Goal: Information Seeking & Learning: Learn about a topic

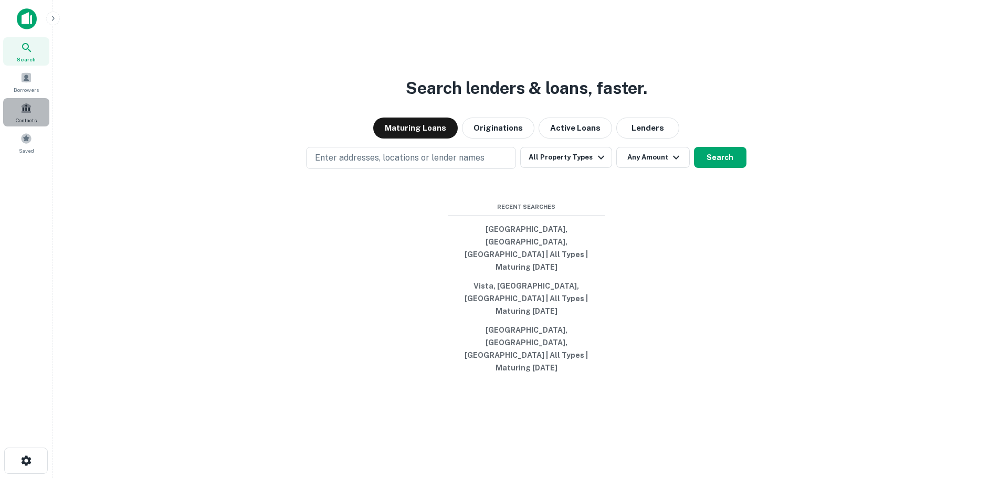
click at [18, 124] on span "Contacts" at bounding box center [26, 120] width 21 height 8
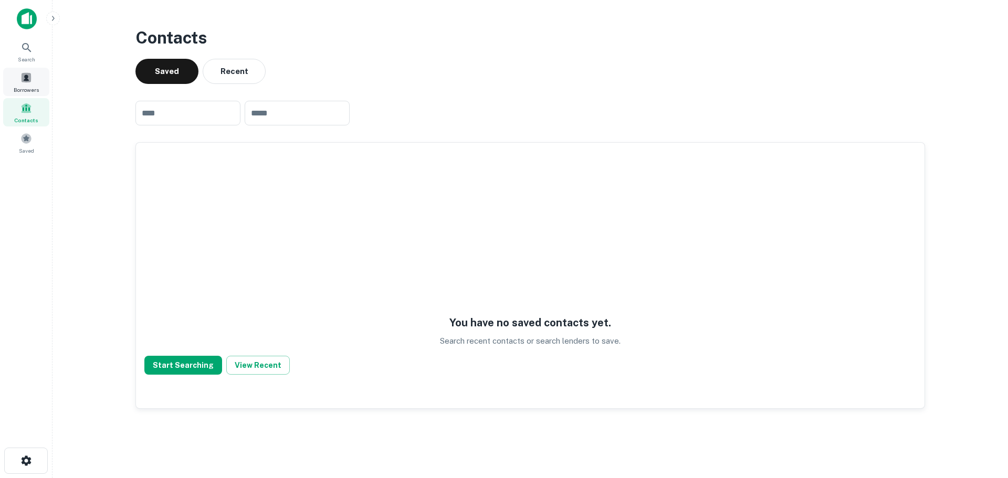
click at [27, 83] on div "Borrowers" at bounding box center [26, 82] width 46 height 28
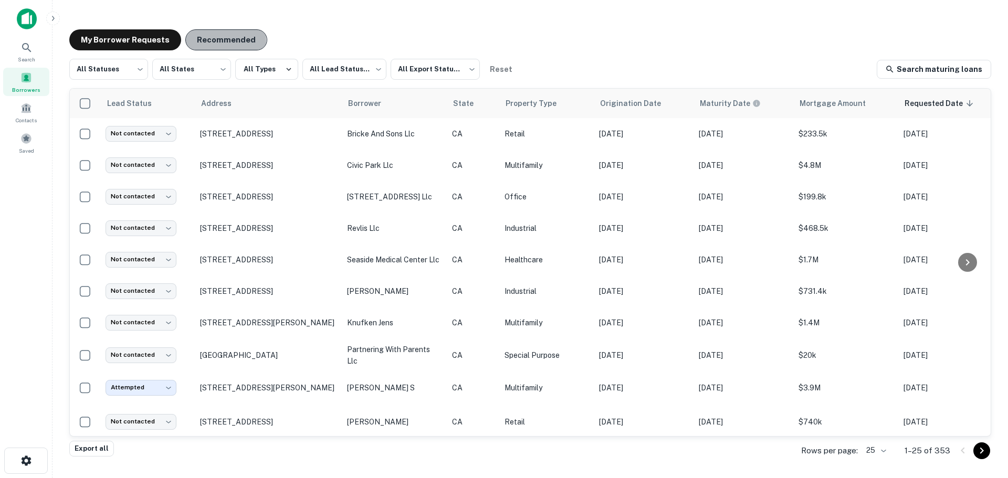
click at [218, 40] on button "Recommended" at bounding box center [226, 39] width 82 height 21
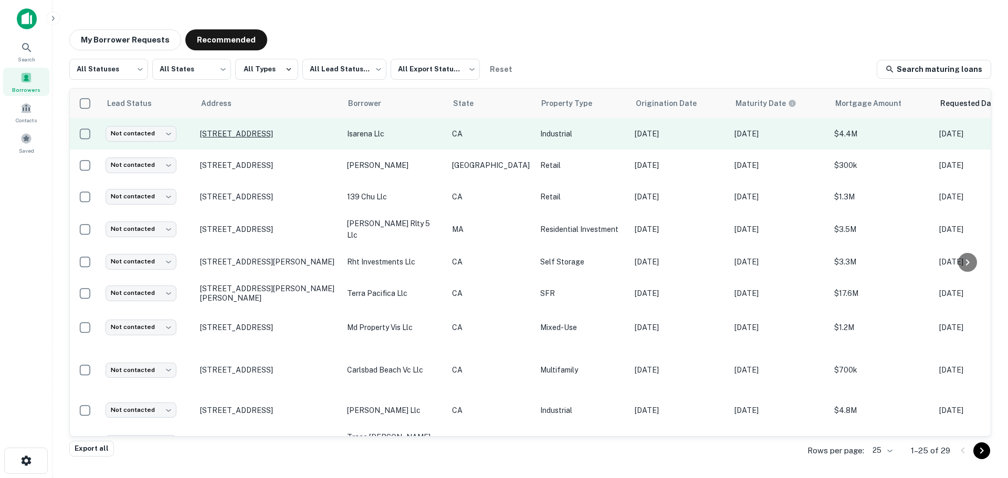
drag, startPoint x: 336, startPoint y: 136, endPoint x: 200, endPoint y: 139, distance: 135.9
click at [200, 139] on td "[STREET_ADDRESS]" at bounding box center [268, 133] width 147 height 31
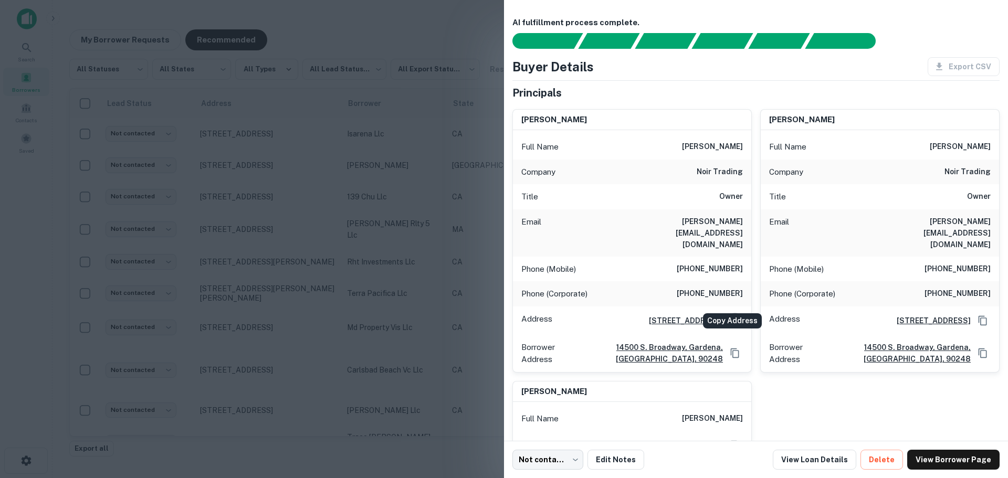
click at [729, 315] on icon "Copy Address" at bounding box center [734, 320] width 10 height 10
click at [471, 29] on div at bounding box center [504, 239] width 1008 height 478
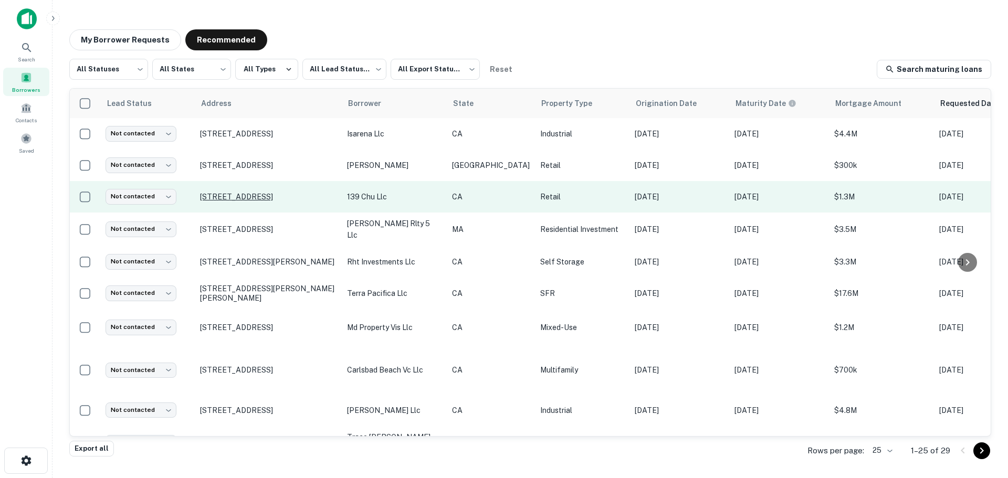
click at [250, 193] on p "[STREET_ADDRESS]" at bounding box center [268, 196] width 136 height 9
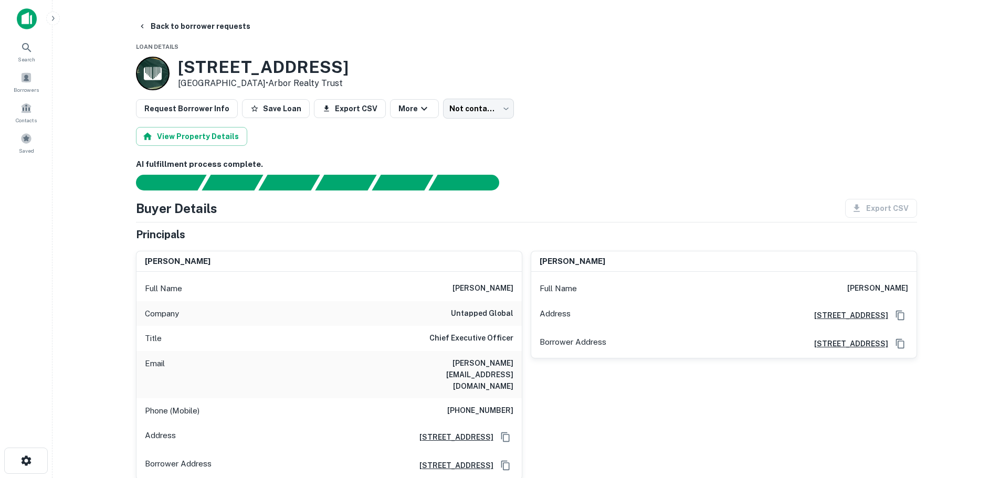
drag, startPoint x: 181, startPoint y: 62, endPoint x: 351, endPoint y: 65, distance: 170.1
click at [351, 65] on div "139 W Richmond Ave Richmond, CA 94801 • Arbor Realty Trust" at bounding box center [526, 74] width 781 height 34
copy h3 "139 W Richmond Ave"
click at [218, 113] on button "Request Borrower Info" at bounding box center [187, 108] width 102 height 19
click at [925, 24] on link "View Request" at bounding box center [935, 24] width 54 height 10
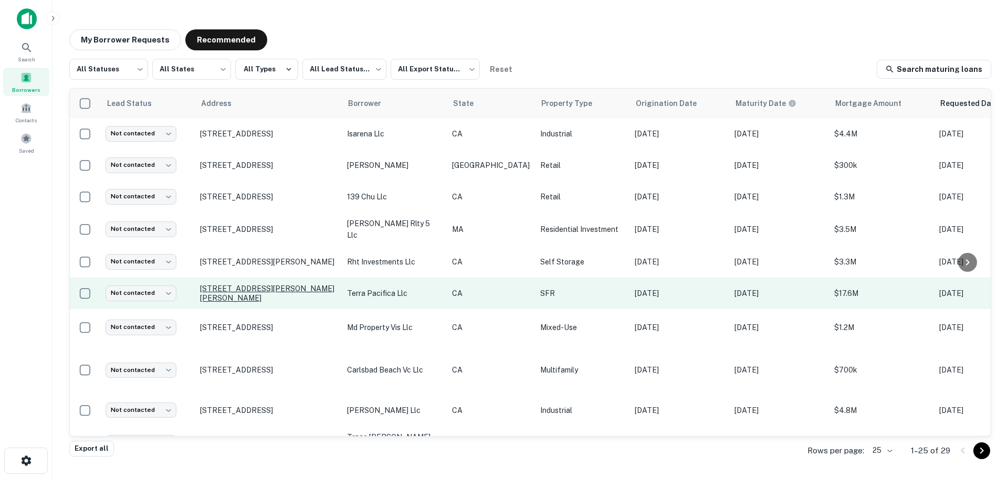
click at [239, 291] on p "[STREET_ADDRESS][PERSON_NAME][PERSON_NAME]" at bounding box center [268, 293] width 136 height 19
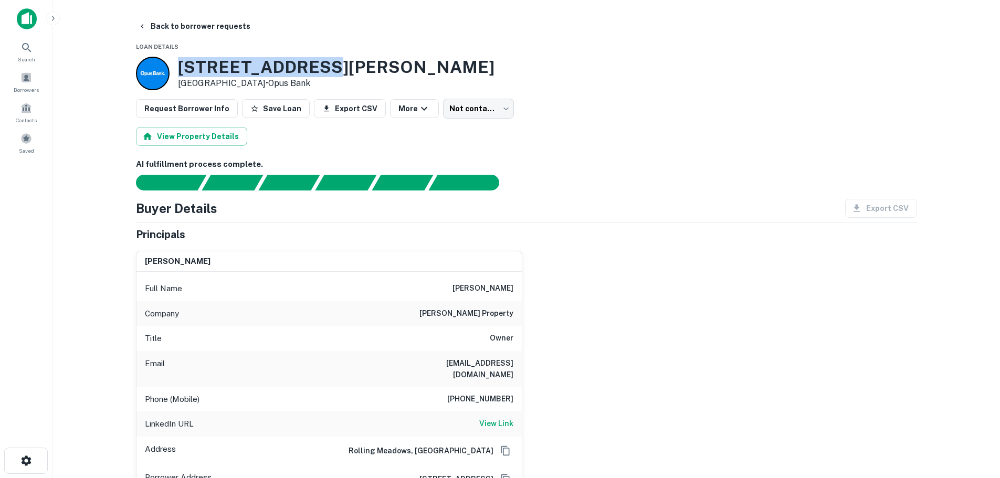
drag, startPoint x: 180, startPoint y: 66, endPoint x: 321, endPoint y: 66, distance: 141.2
click at [321, 66] on div "3675 Barnard Dr Oceanside, CA 92056 • Opus Bank" at bounding box center [526, 74] width 781 height 34
copy h3 "3675 Barnard Dr"
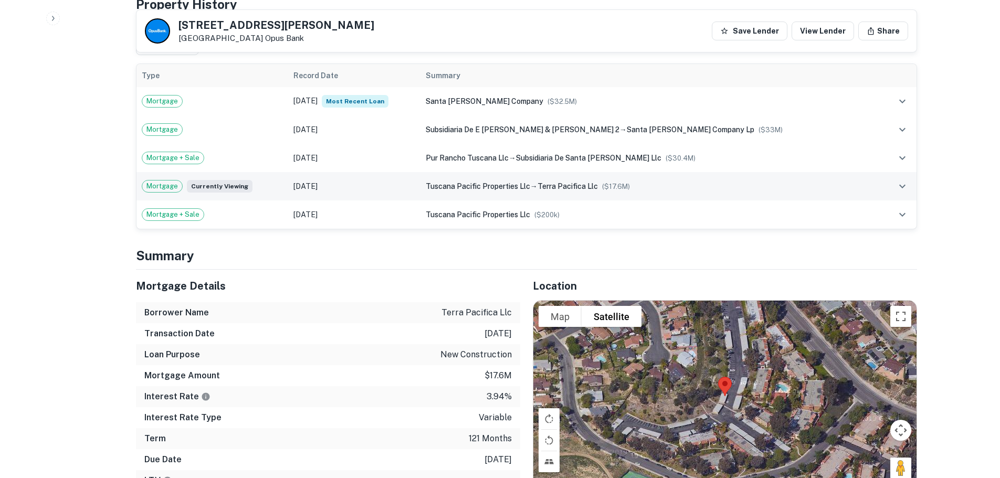
scroll to position [420, 0]
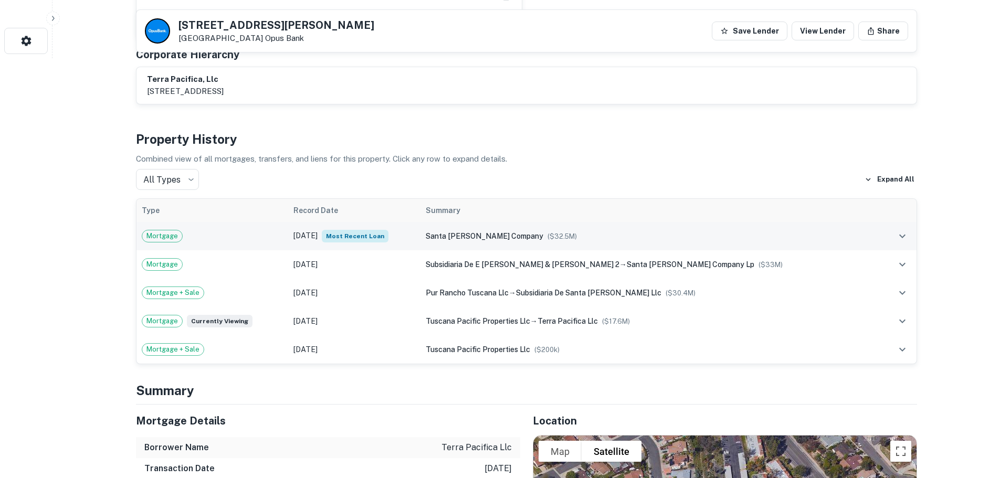
click at [903, 235] on icon "expand row" at bounding box center [902, 237] width 6 height 4
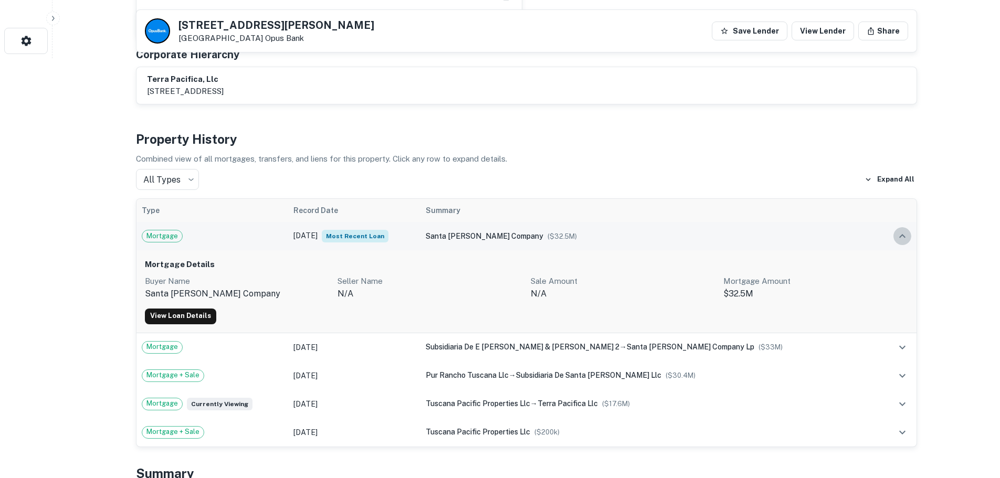
click at [902, 234] on icon "expand row" at bounding box center [902, 236] width 6 height 4
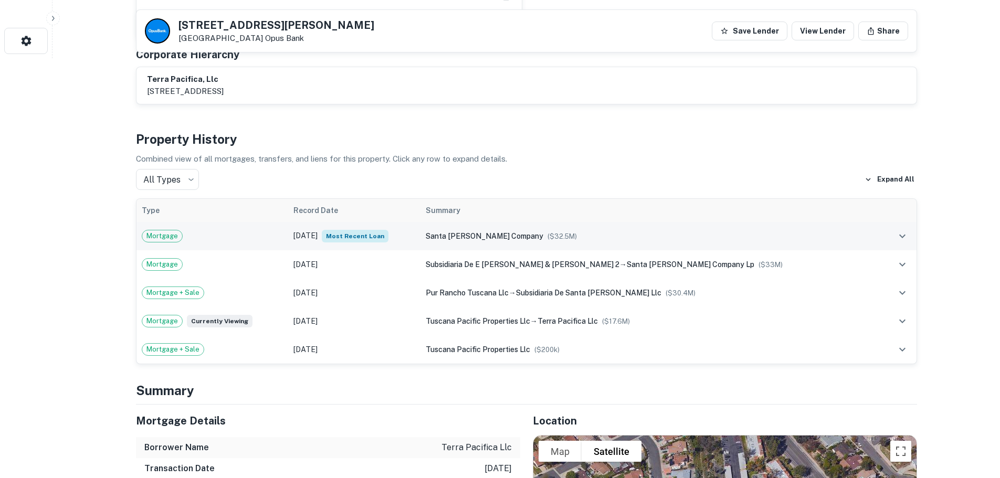
click at [224, 230] on div "Mortgage" at bounding box center [212, 236] width 141 height 13
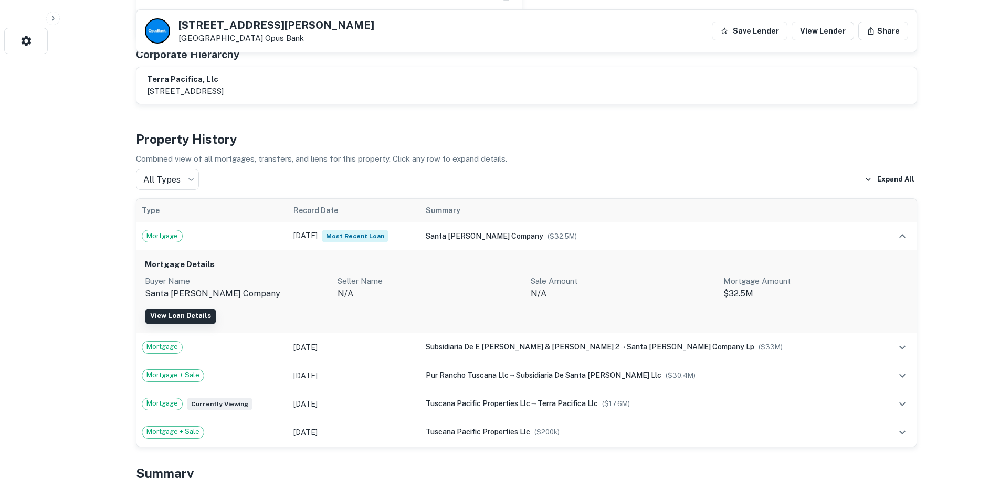
click at [182, 309] on link "View Loan Details" at bounding box center [180, 317] width 71 height 16
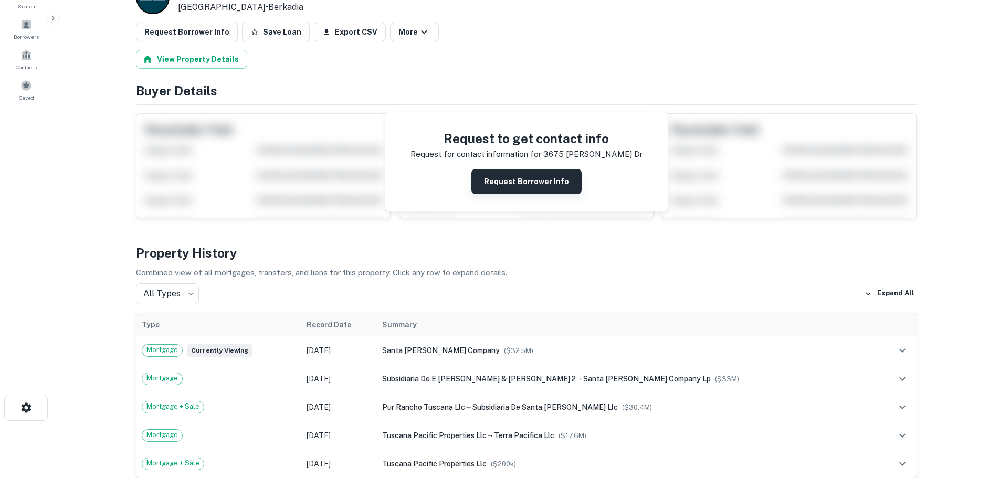
scroll to position [52, 0]
click at [527, 180] on button "Request Borrower Info" at bounding box center [526, 181] width 110 height 25
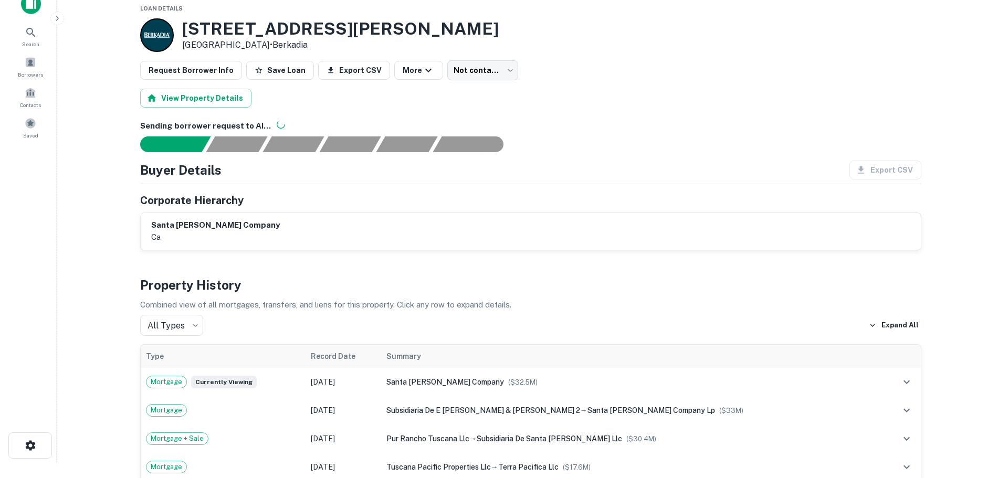
scroll to position [0, 0]
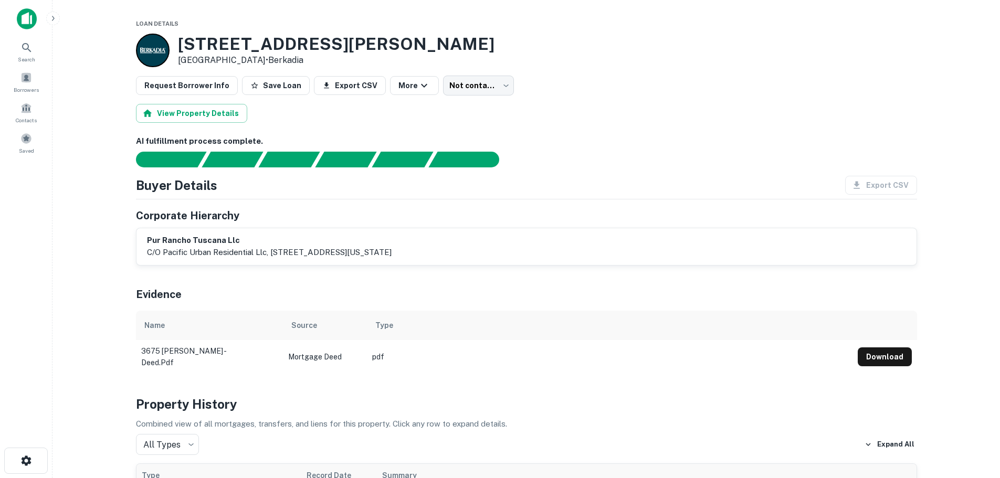
click at [29, 17] on img at bounding box center [27, 18] width 20 height 21
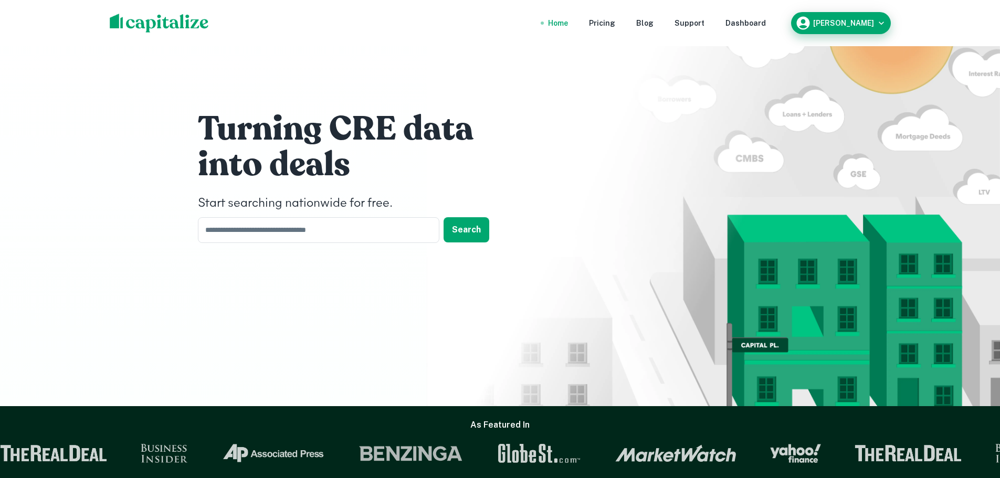
click at [836, 23] on h6 "Brandon Heath" at bounding box center [843, 22] width 61 height 7
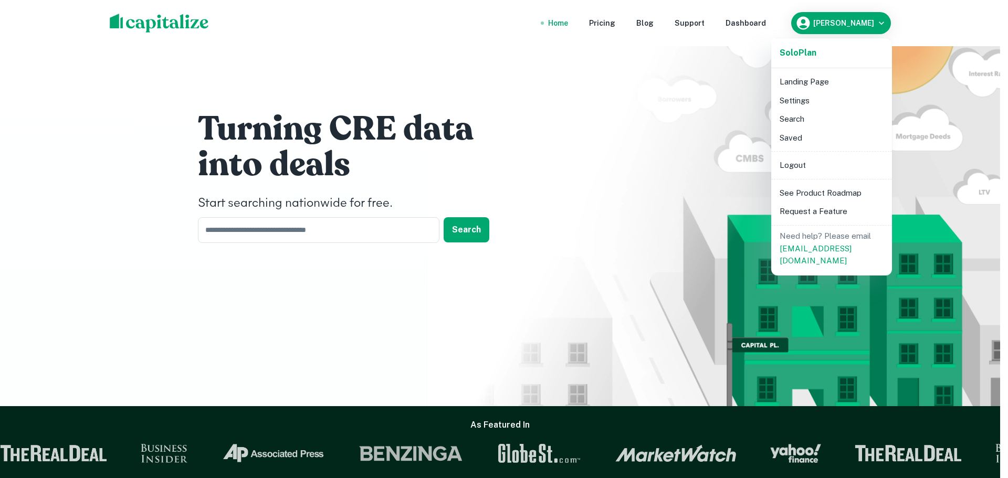
click at [753, 27] on div at bounding box center [504, 239] width 1008 height 478
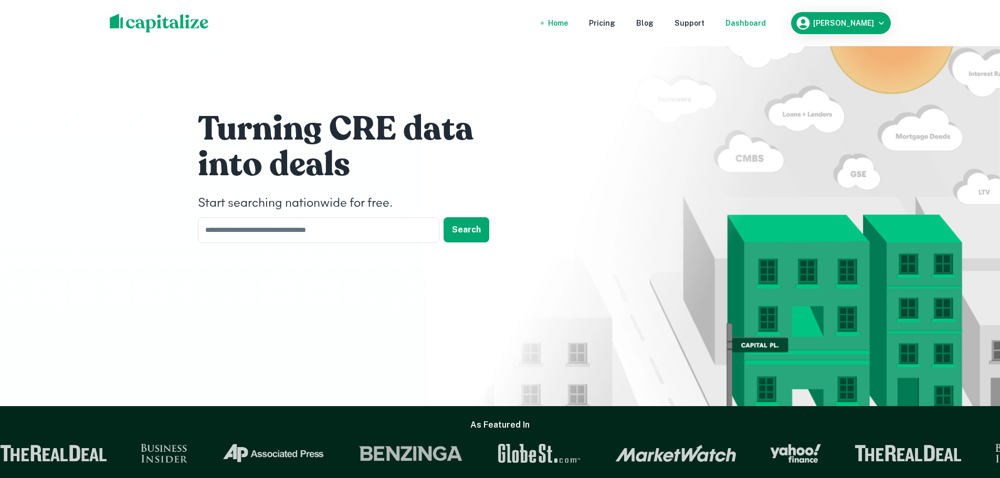
click at [750, 23] on div "Dashboard" at bounding box center [745, 23] width 40 height 12
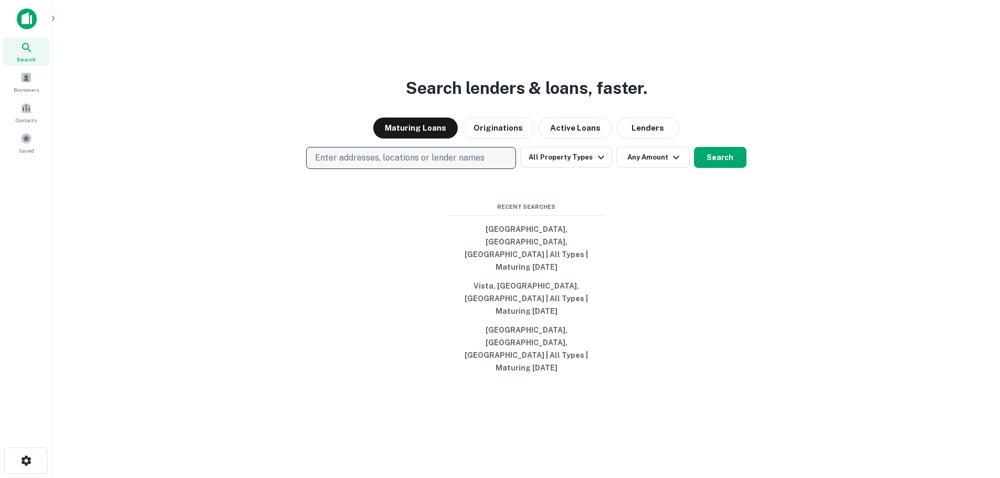
click at [346, 164] on p "Enter addresses, locations or lender names" at bounding box center [399, 158] width 169 height 13
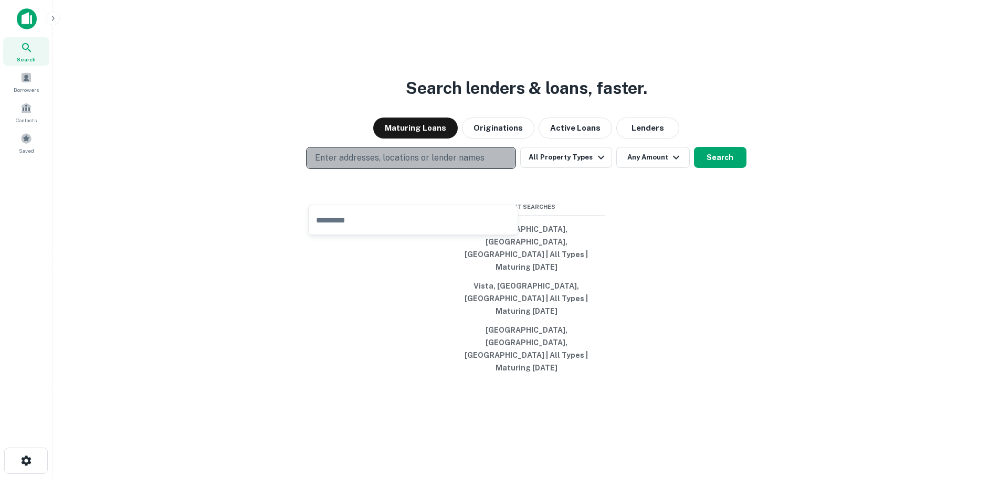
click at [359, 164] on p "Enter addresses, locations or lender names" at bounding box center [399, 158] width 169 height 13
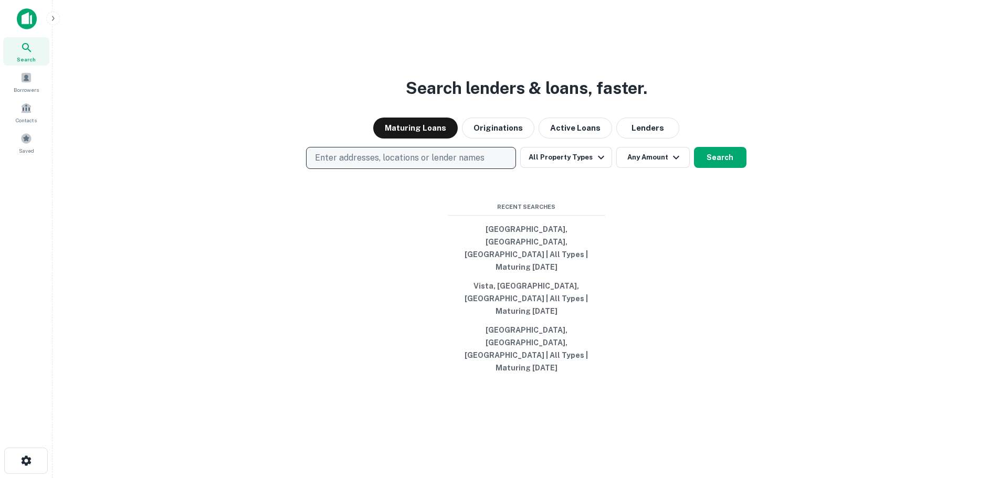
click at [465, 164] on p "Enter addresses, locations or lender names" at bounding box center [399, 158] width 169 height 13
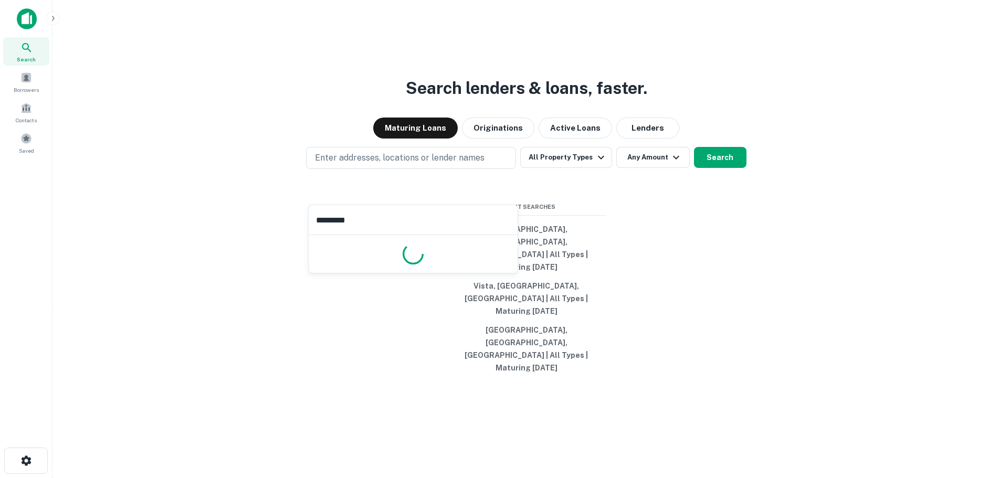
type input "**********"
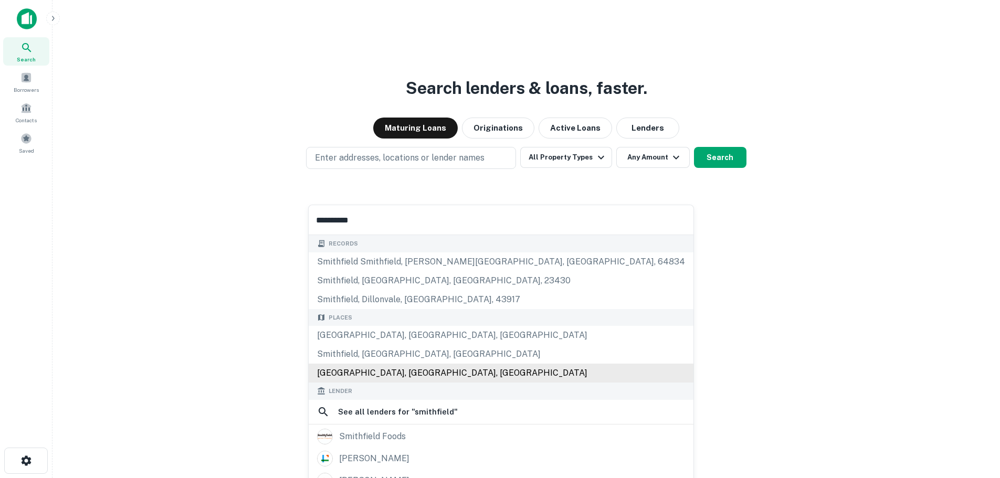
click at [390, 370] on div "Smithfield, VA, USA" at bounding box center [501, 373] width 385 height 19
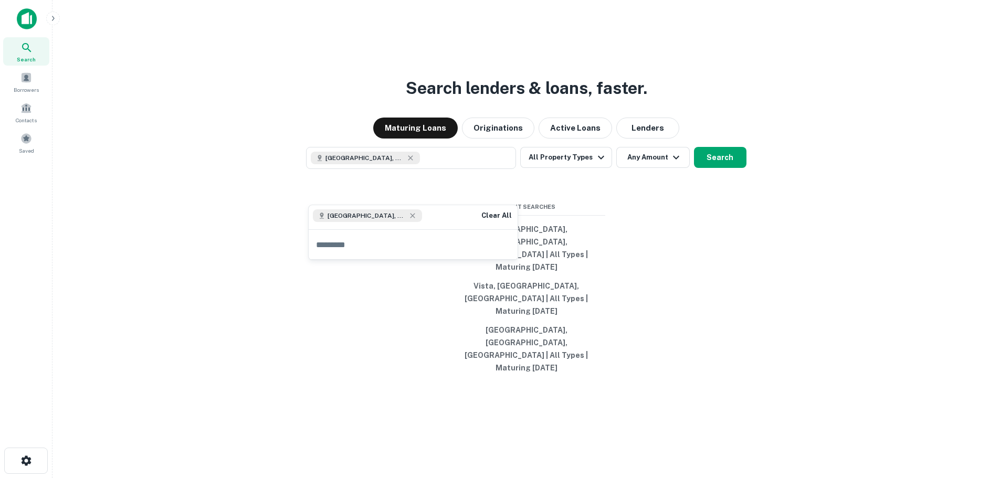
click at [604, 216] on div "Search lenders & loans, faster. Maturing Loans Originations Active Loans Lender…" at bounding box center [526, 264] width 930 height 478
click at [582, 168] on button "All Property Types" at bounding box center [565, 157] width 91 height 21
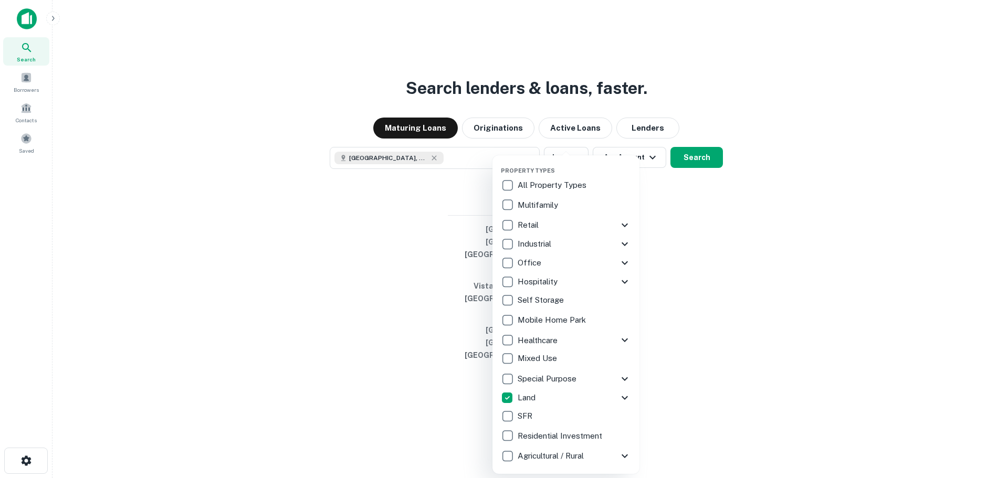
click at [698, 304] on div at bounding box center [504, 239] width 1008 height 478
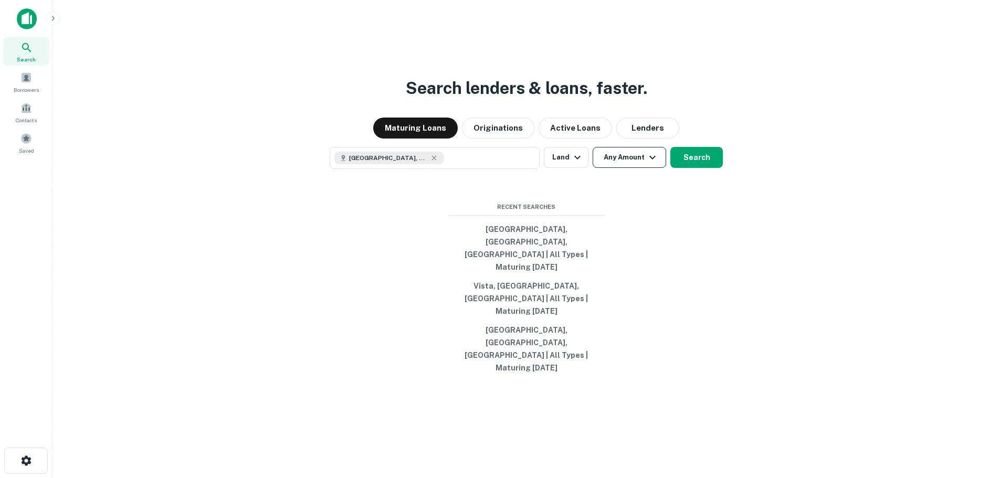
click at [642, 168] on button "Any Amount" at bounding box center [628, 157] width 73 height 21
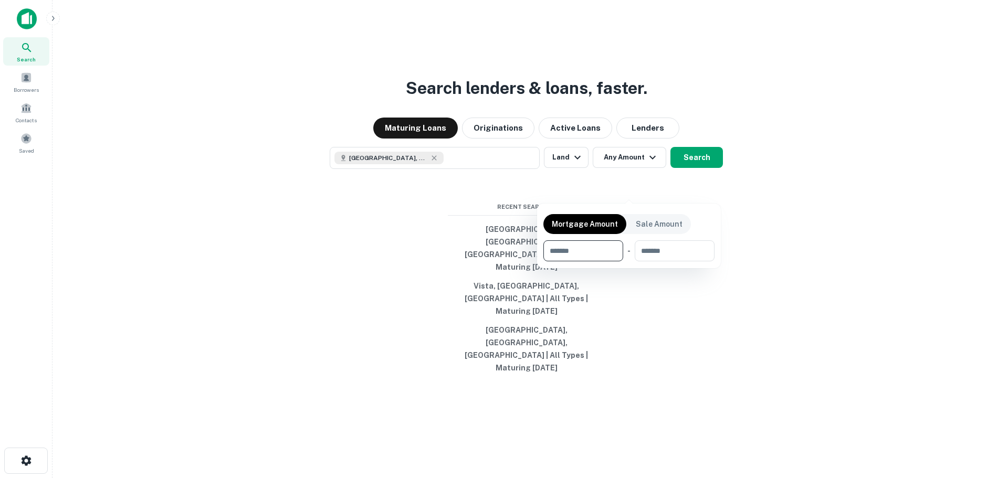
click at [756, 206] on div at bounding box center [504, 239] width 1008 height 478
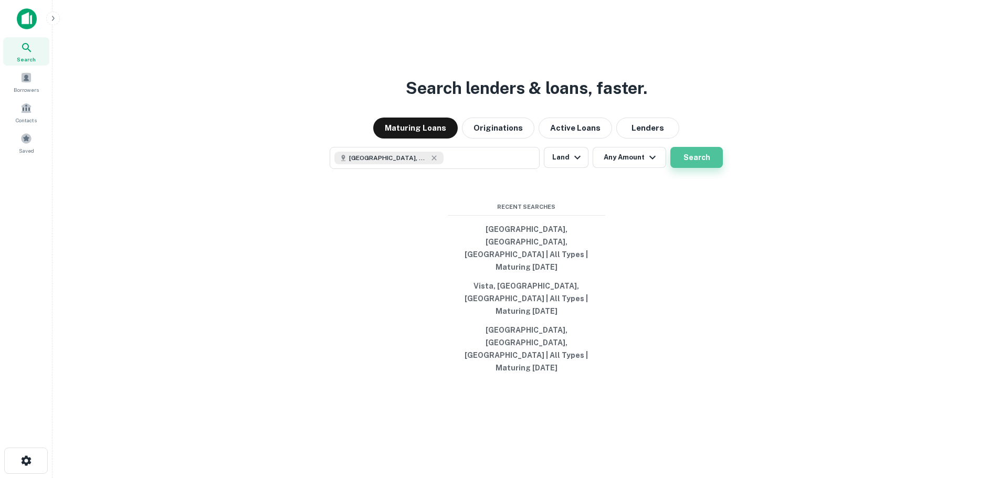
click at [698, 168] on button "Search" at bounding box center [696, 157] width 52 height 21
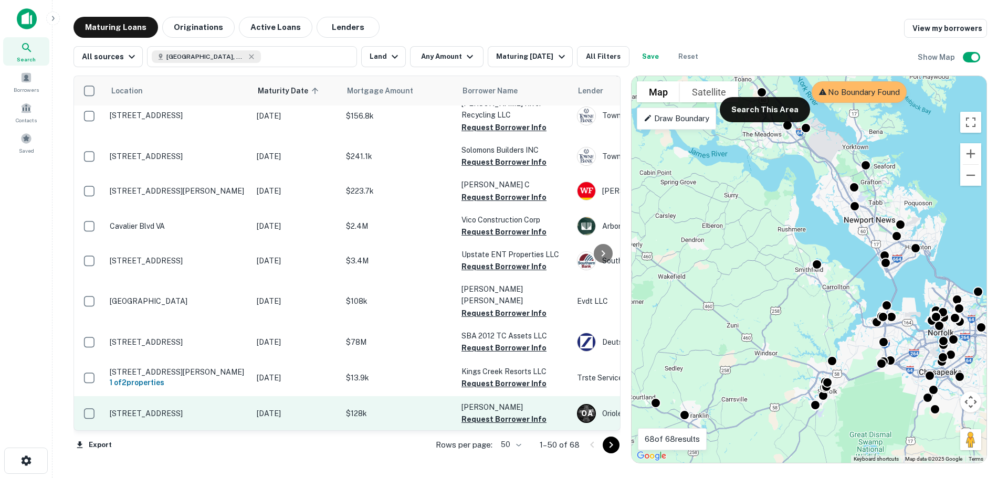
scroll to position [1207, 0]
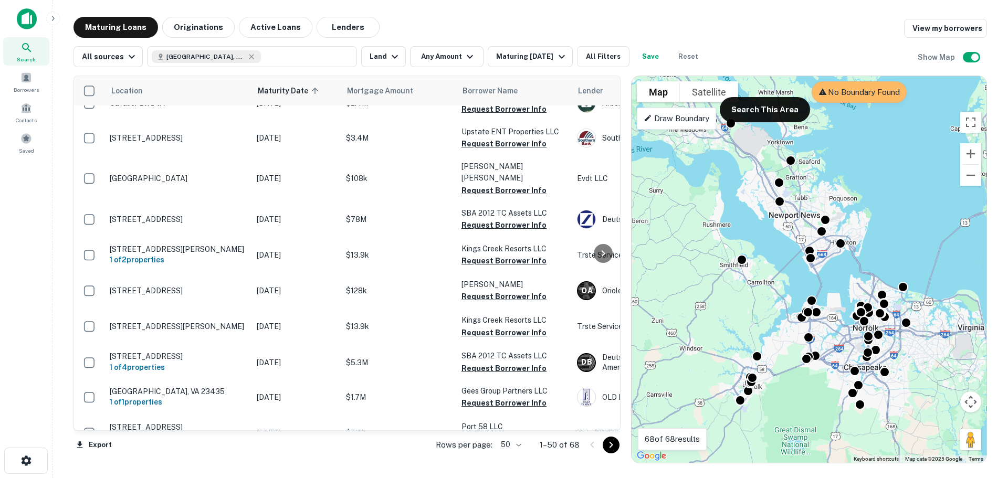
drag, startPoint x: 798, startPoint y: 332, endPoint x: 719, endPoint y: 326, distance: 78.4
click at [721, 326] on div "To activate drag with keyboard, press Alt + Enter. Once in keyboard drag state,…" at bounding box center [808, 269] width 355 height 387
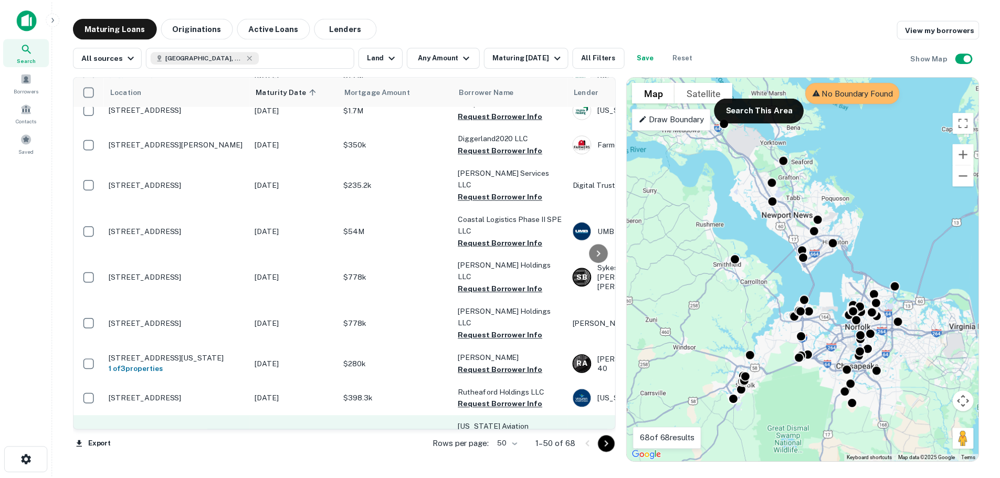
scroll to position [0, 0]
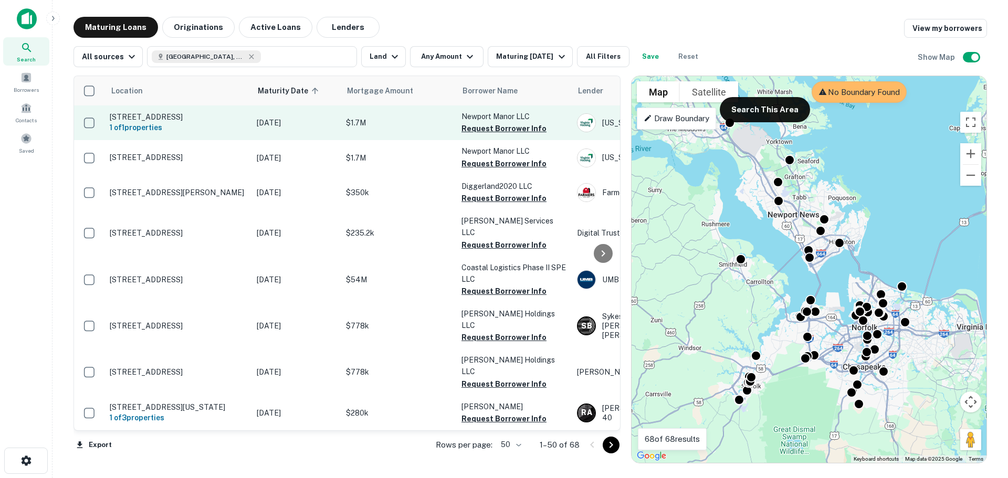
click at [198, 117] on p "539 W 36th St Norfolk, VA 23508" at bounding box center [178, 116] width 136 height 9
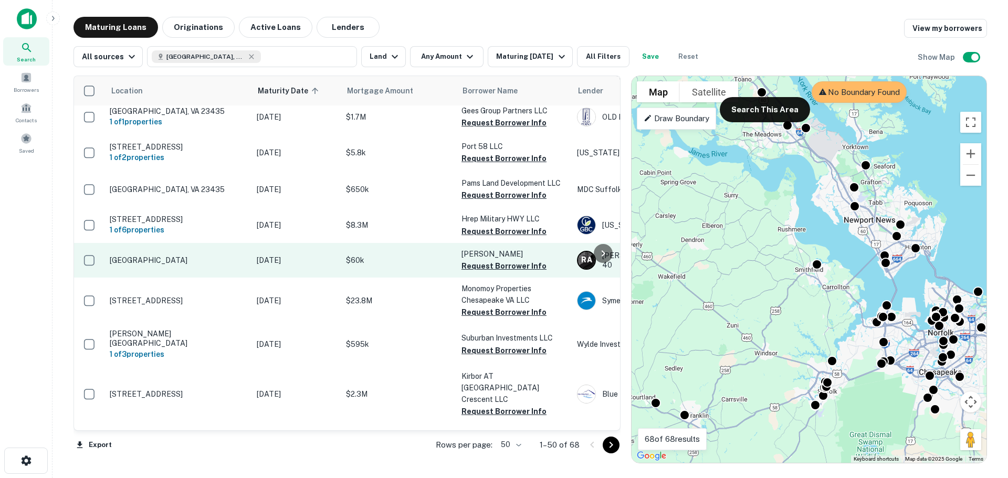
scroll to position [1576, 0]
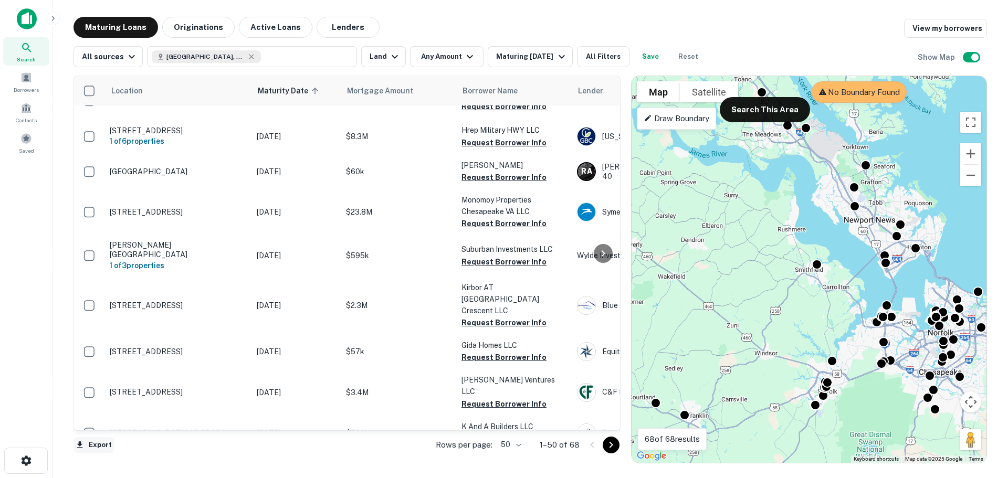
click at [97, 443] on button "Export" at bounding box center [93, 445] width 41 height 16
click at [165, 457] on li "Export as Excel (.xlsx)" at bounding box center [132, 456] width 119 height 19
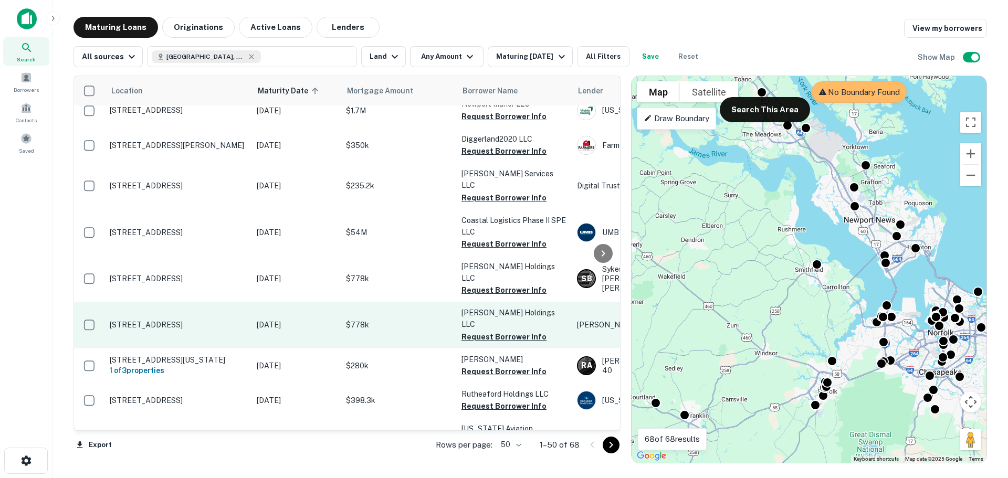
scroll to position [0, 0]
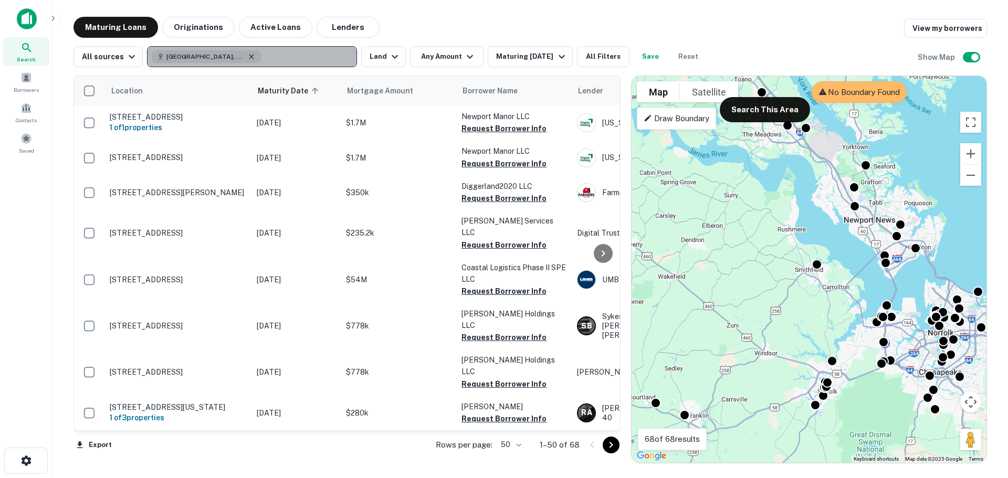
click at [249, 56] on icon "button" at bounding box center [251, 56] width 5 height 5
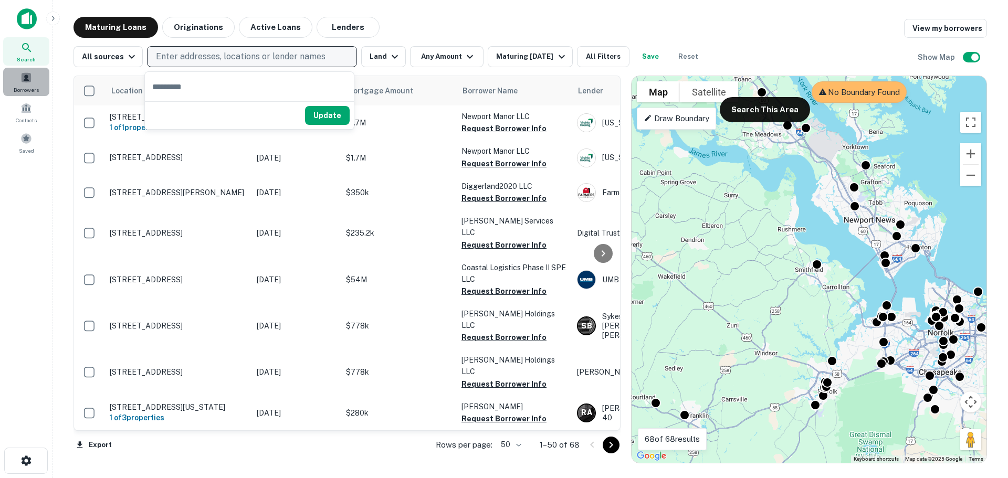
click at [31, 86] on span "Borrowers" at bounding box center [26, 90] width 25 height 8
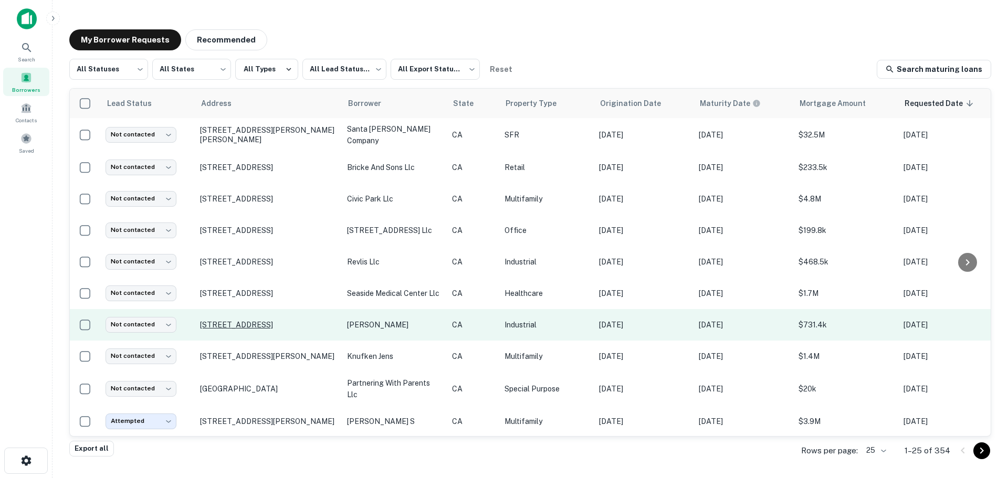
click at [266, 324] on p "[STREET_ADDRESS]" at bounding box center [268, 324] width 136 height 9
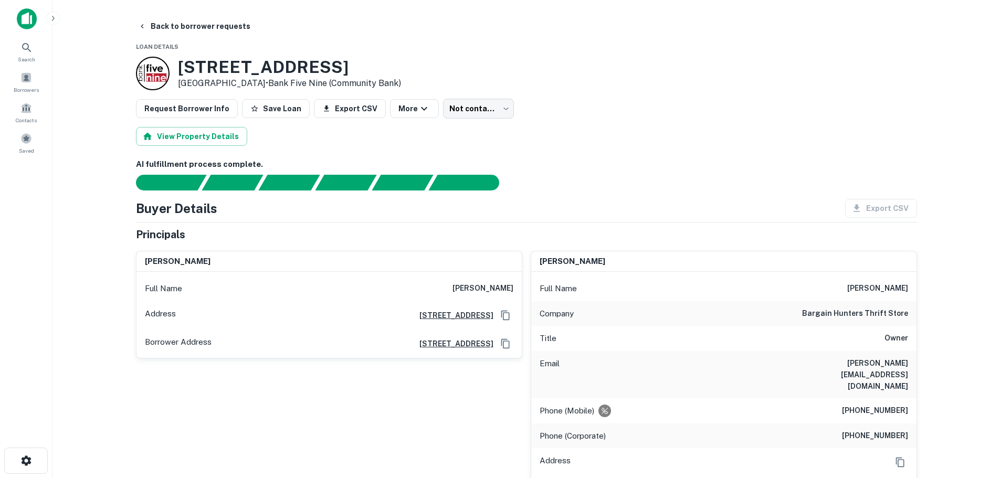
drag, startPoint x: 179, startPoint y: 61, endPoint x: 371, endPoint y: 66, distance: 192.1
click at [371, 66] on h3 "[STREET_ADDRESS]" at bounding box center [289, 67] width 223 height 20
copy h3 "[STREET_ADDRESS]"
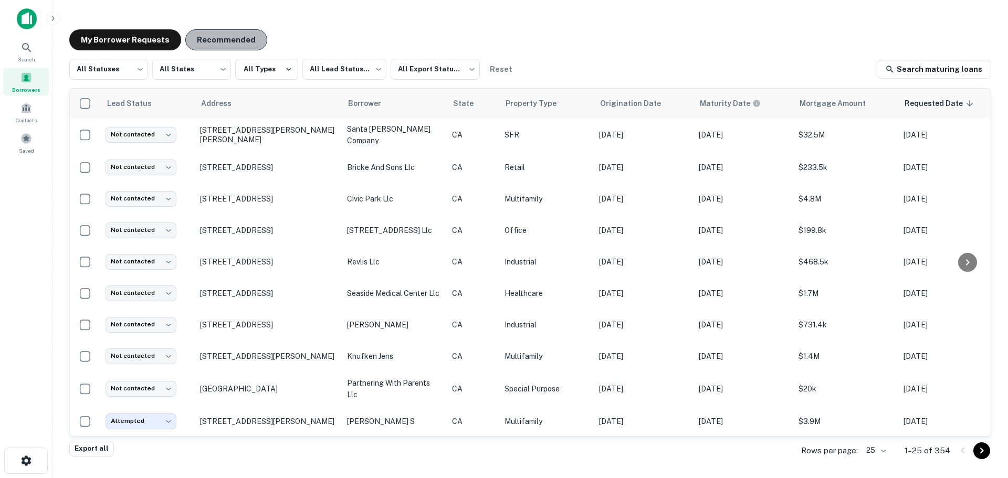
click at [231, 41] on button "Recommended" at bounding box center [226, 39] width 82 height 21
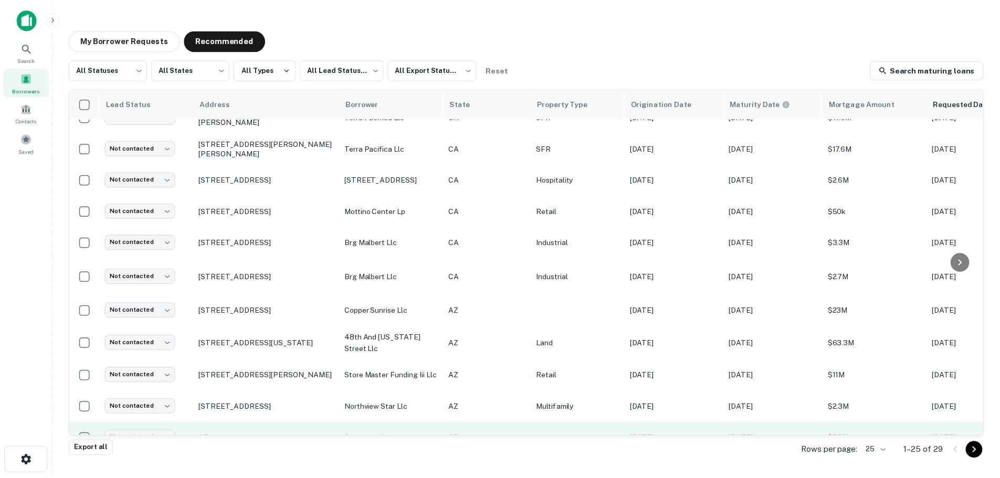
scroll to position [169, 0]
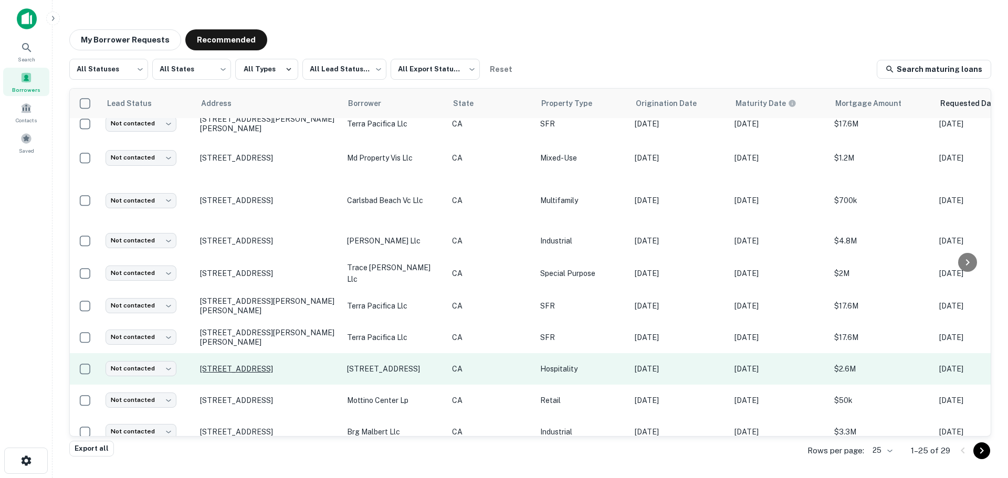
click at [262, 364] on p "[STREET_ADDRESS]" at bounding box center [268, 368] width 136 height 9
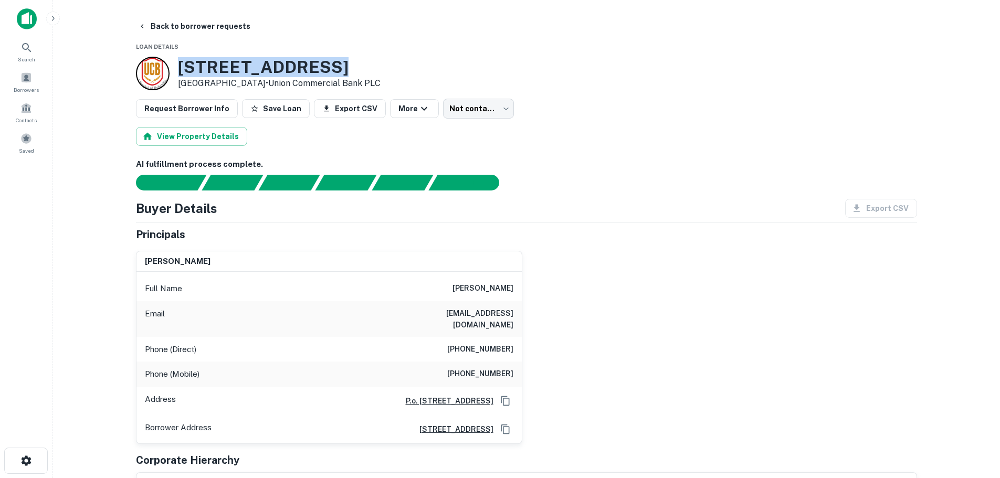
drag, startPoint x: 180, startPoint y: 65, endPoint x: 323, endPoint y: 72, distance: 142.9
click at [323, 72] on h3 "[STREET_ADDRESS]" at bounding box center [279, 67] width 203 height 20
copy h3 "[STREET_ADDRESS]"
click at [29, 81] on span at bounding box center [26, 78] width 12 height 12
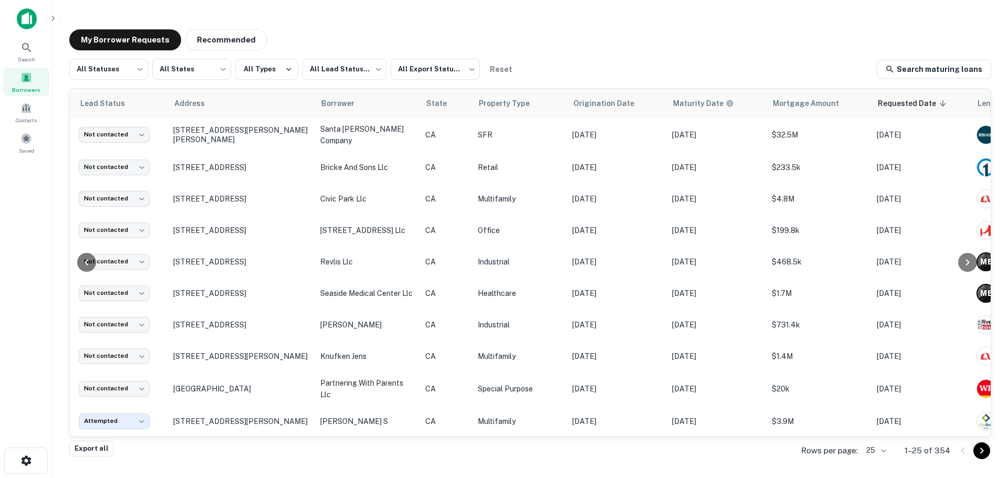
scroll to position [0, 50]
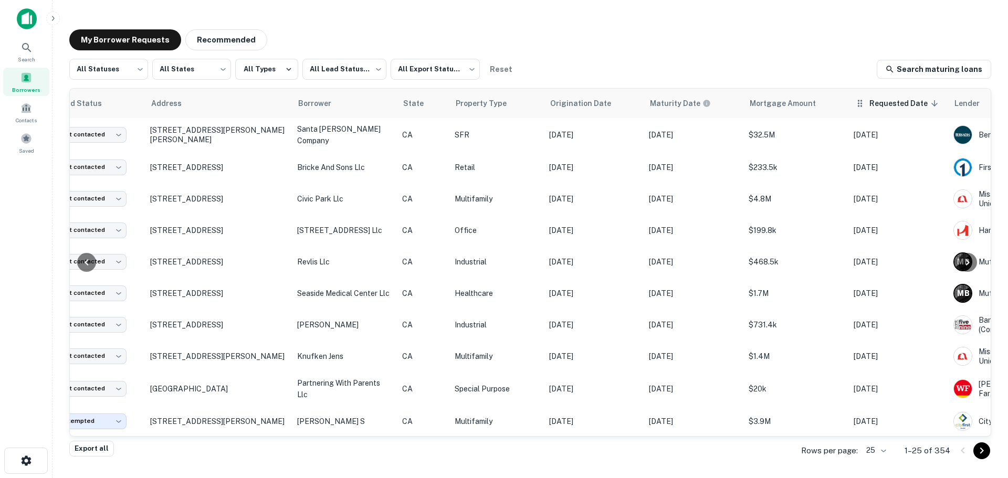
click at [886, 110] on th "Requested Date sorted descending" at bounding box center [898, 103] width 100 height 29
click at [896, 101] on span "Requested Date sorted descending" at bounding box center [905, 103] width 72 height 13
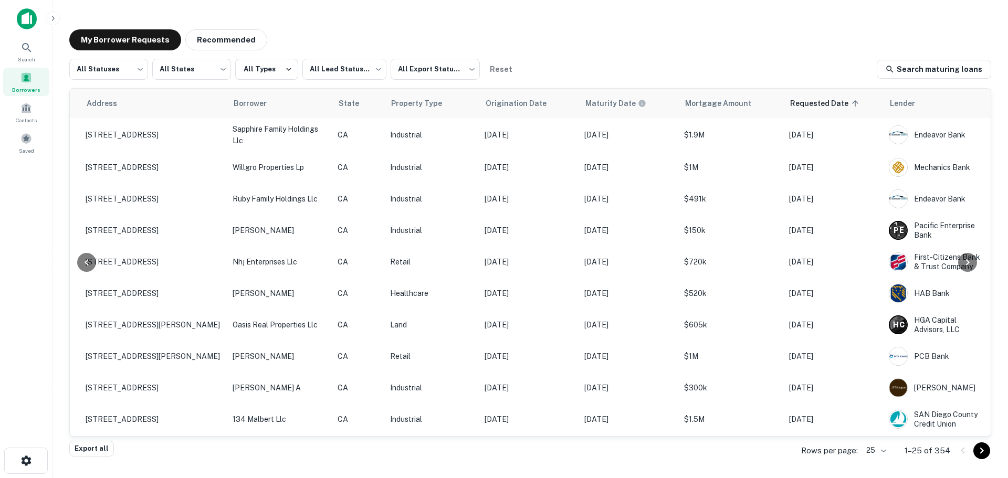
scroll to position [0, 187]
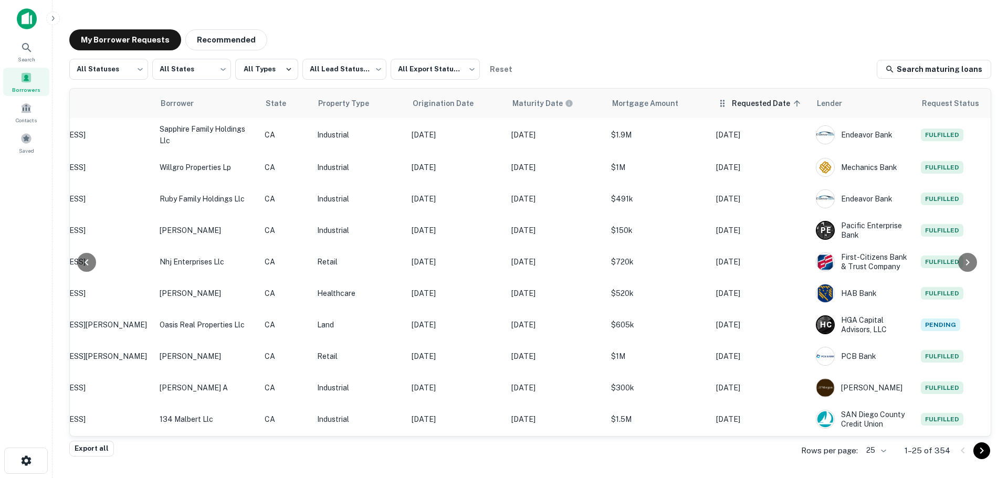
click at [760, 107] on span "Requested Date sorted ascending" at bounding box center [768, 103] width 72 height 13
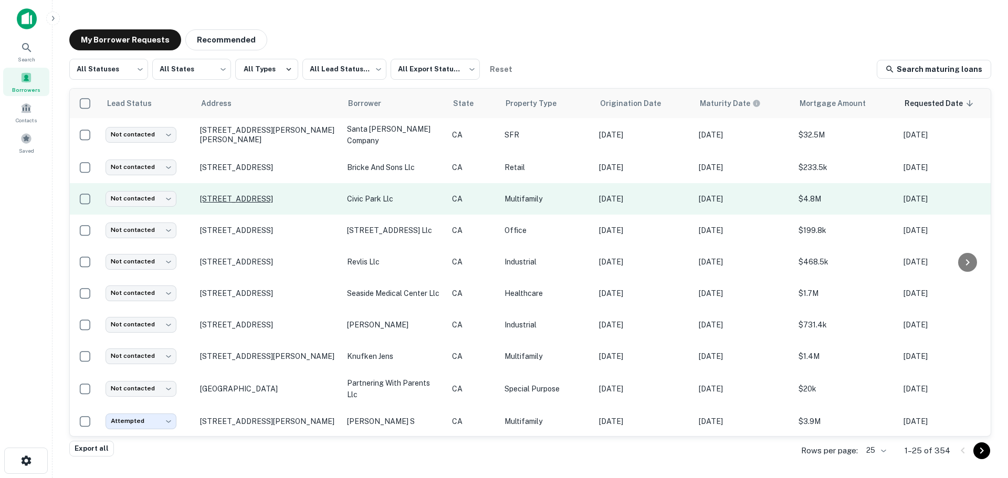
click at [279, 201] on p "[STREET_ADDRESS]" at bounding box center [268, 198] width 136 height 9
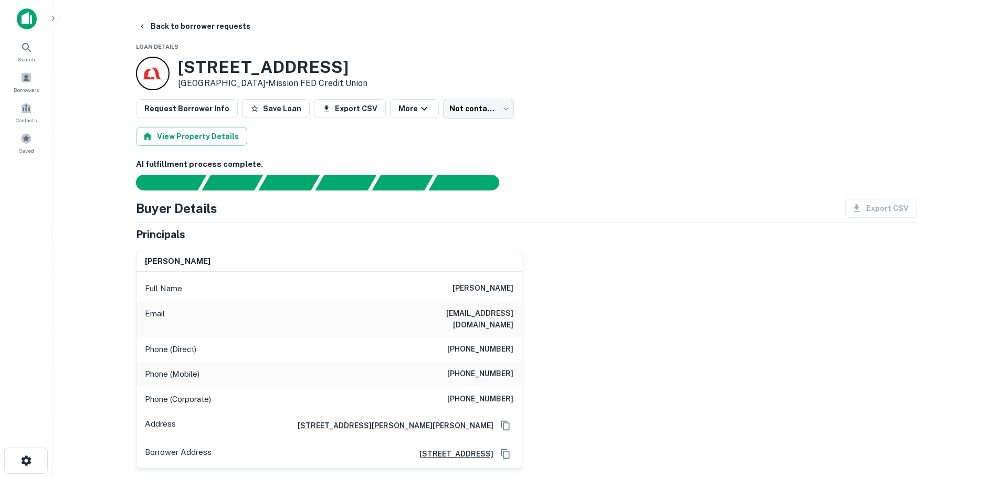
drag, startPoint x: 179, startPoint y: 65, endPoint x: 324, endPoint y: 71, distance: 145.5
click at [324, 71] on h3 "700 Alta Vista Dr" at bounding box center [272, 67] width 189 height 20
copy h3 "700 Alta Vista Dr"
click at [143, 24] on icon "button" at bounding box center [142, 26] width 8 height 8
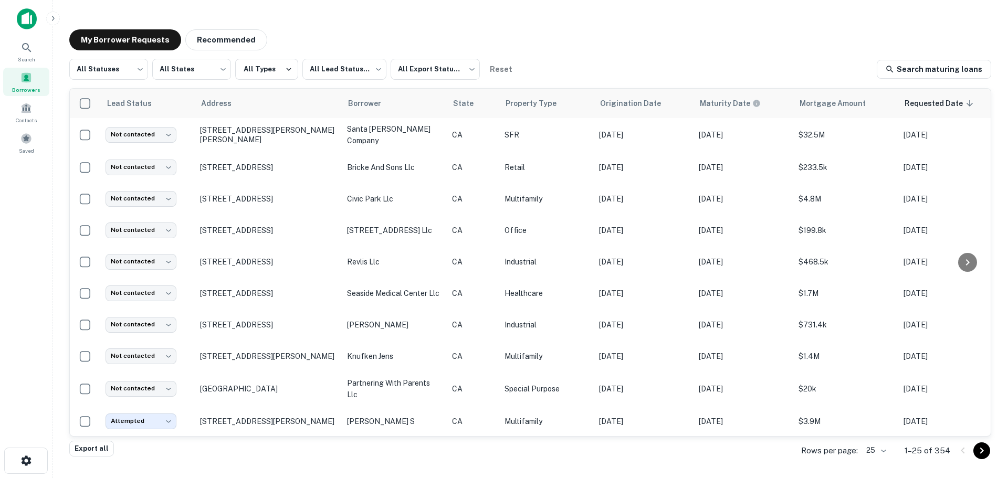
click at [22, 16] on img at bounding box center [27, 18] width 20 height 21
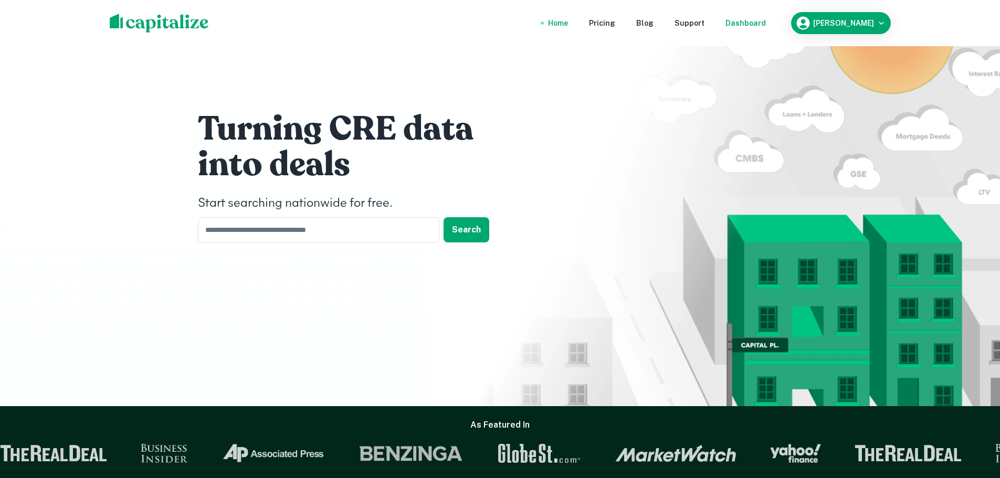
click at [755, 23] on div "Dashboard" at bounding box center [745, 23] width 40 height 12
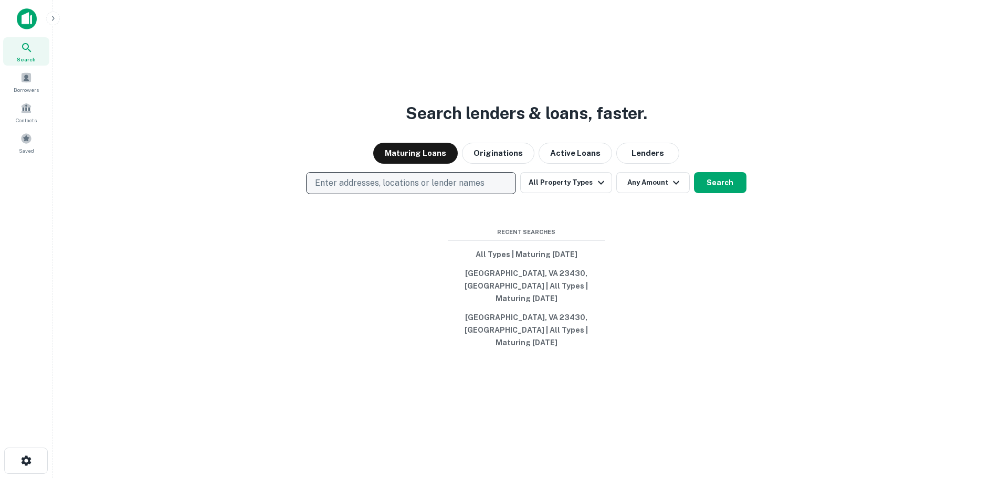
click at [429, 189] on p "Enter addresses, locations or lender names" at bounding box center [399, 183] width 169 height 13
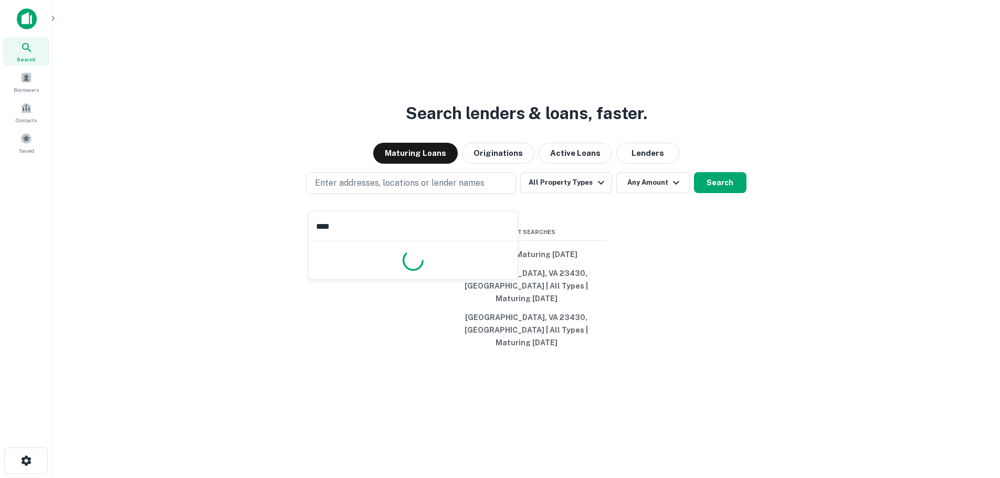
type input "*****"
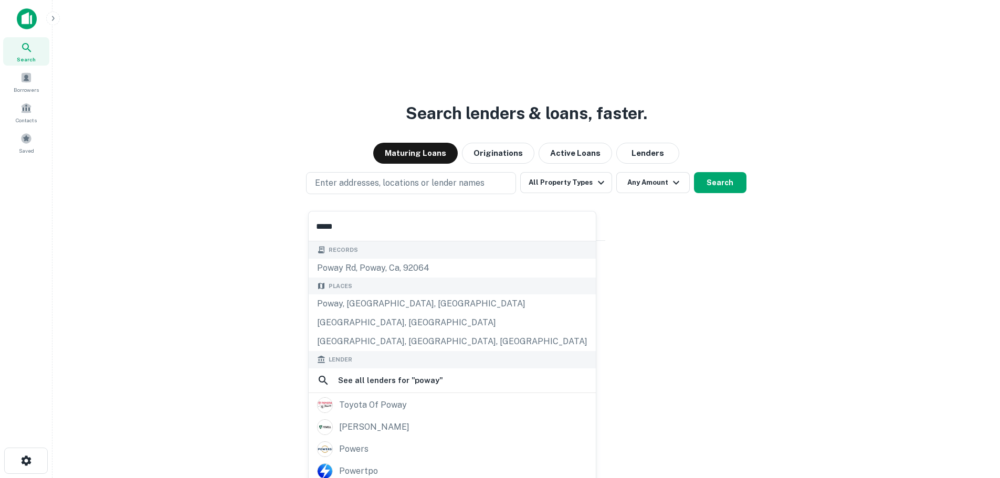
click at [367, 232] on input "*****" at bounding box center [452, 225] width 287 height 29
click at [346, 305] on div "Poway, CA, USA" at bounding box center [452, 303] width 287 height 19
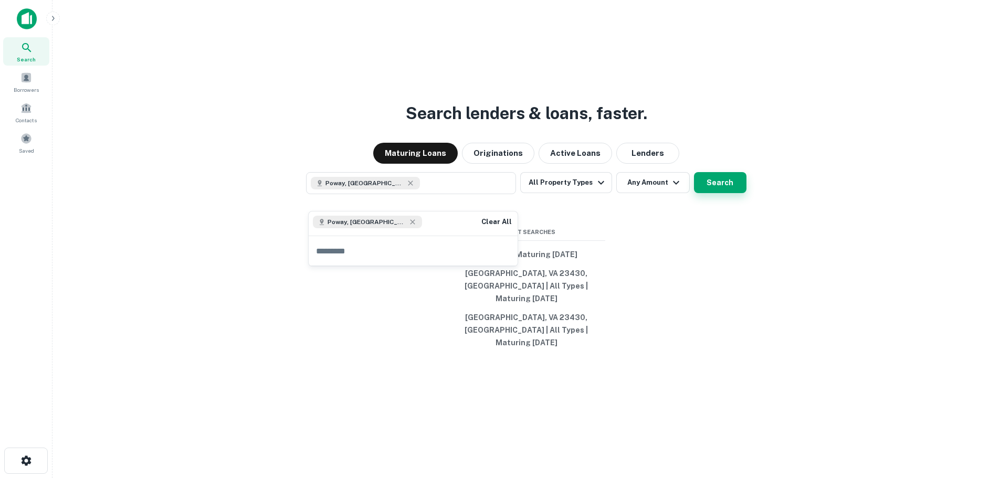
click at [721, 193] on button "Search" at bounding box center [720, 182] width 52 height 21
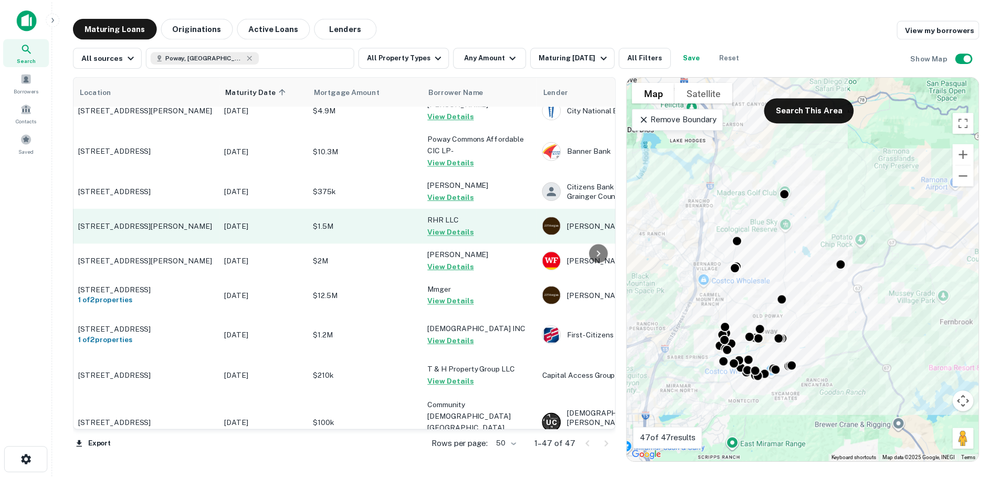
scroll to position [0, 30]
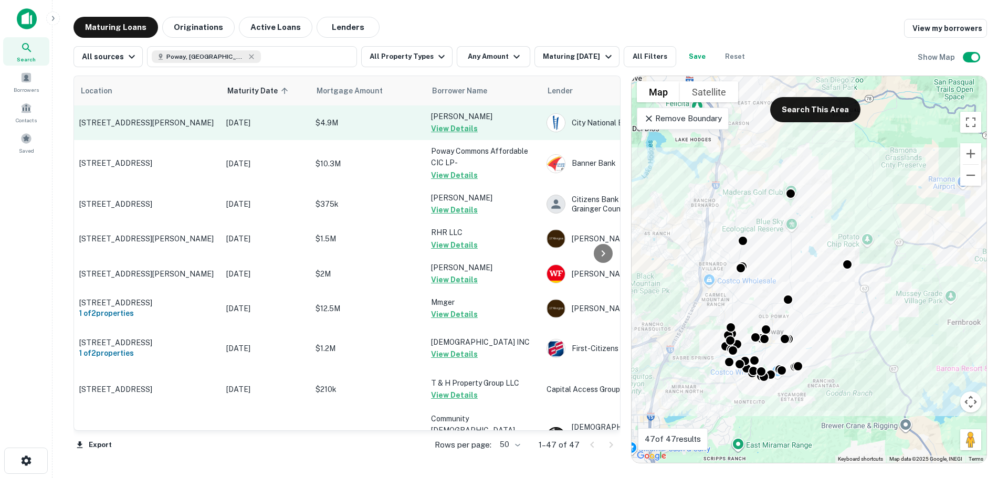
click at [454, 126] on button "View Details" at bounding box center [454, 128] width 47 height 13
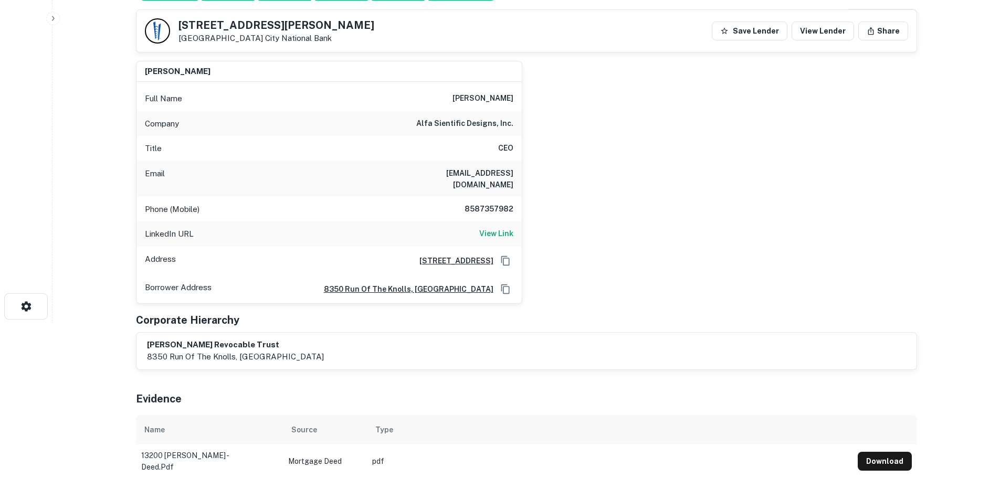
scroll to position [52, 0]
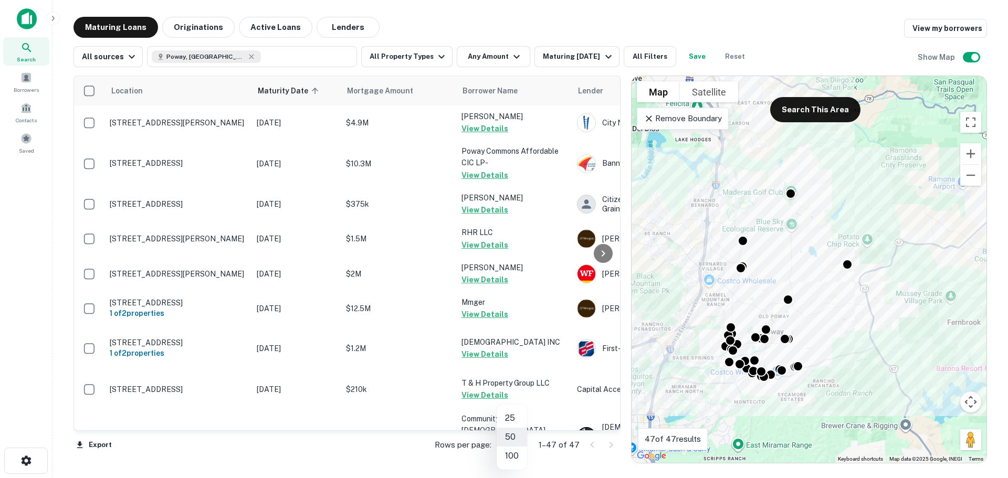
click at [518, 446] on body "Search Borrowers Contacts Saved Maturing Loans Originations Active Loans Lender…" at bounding box center [504, 239] width 1008 height 478
click at [508, 456] on li "100" at bounding box center [511, 456] width 30 height 19
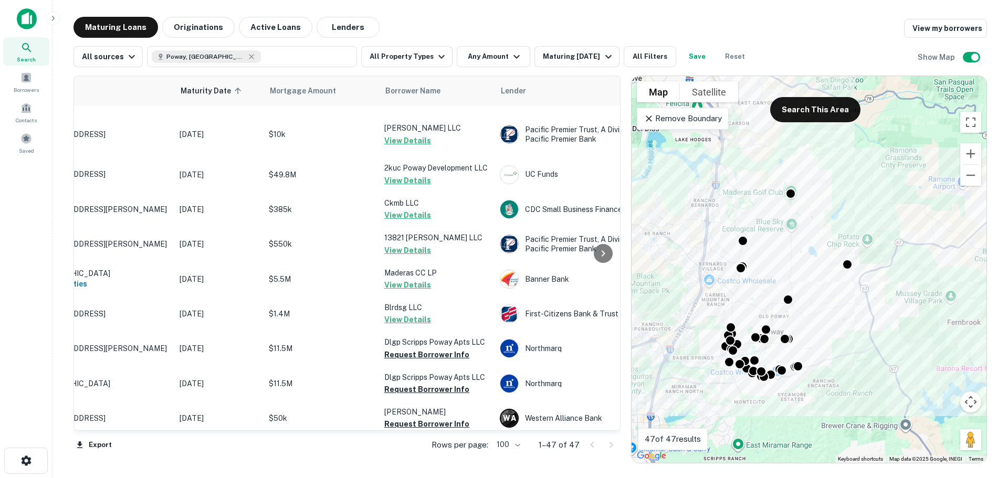
scroll to position [1384, 0]
